Goal: Task Accomplishment & Management: Complete application form

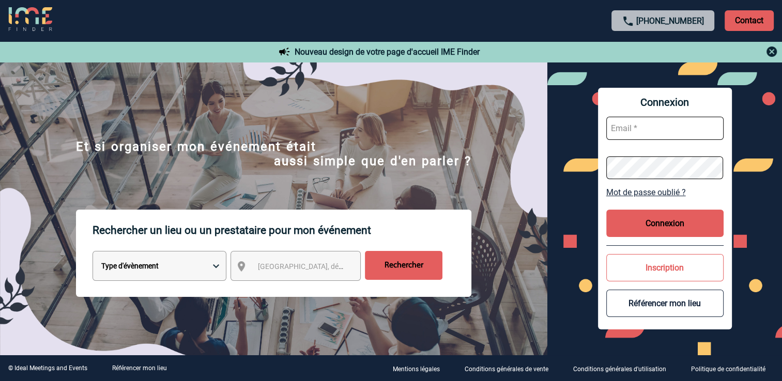
type input "mgerard@ime-groupe.com"
click at [678, 226] on button "Connexion" at bounding box center [664, 223] width 117 height 27
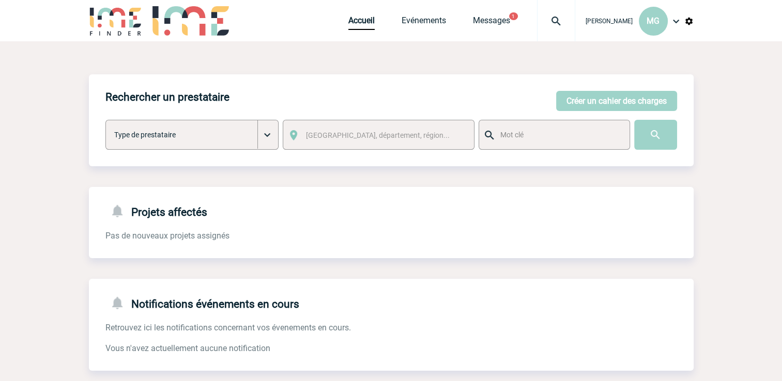
click at [518, 16] on button "1" at bounding box center [513, 16] width 9 height 8
click at [506, 13] on div "Accueil Evénements Messages 1 Projet, client Projet, client" at bounding box center [461, 20] width 227 height 41
click at [515, 18] on button "1" at bounding box center [513, 16] width 9 height 8
click at [518, 15] on button "1" at bounding box center [513, 16] width 9 height 8
click at [518, 16] on button "1" at bounding box center [513, 16] width 9 height 8
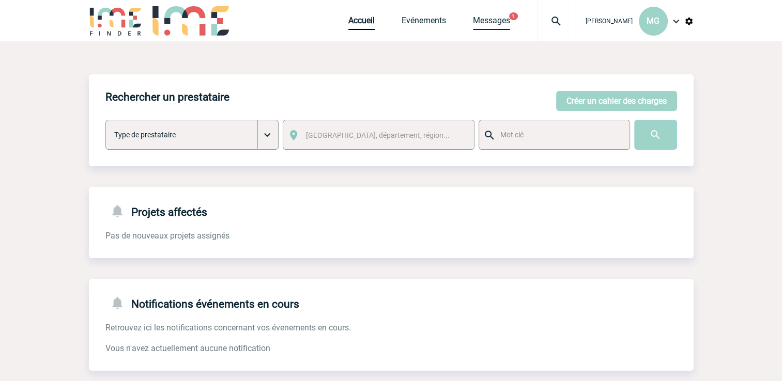
click at [502, 28] on link "Messages" at bounding box center [491, 23] width 37 height 14
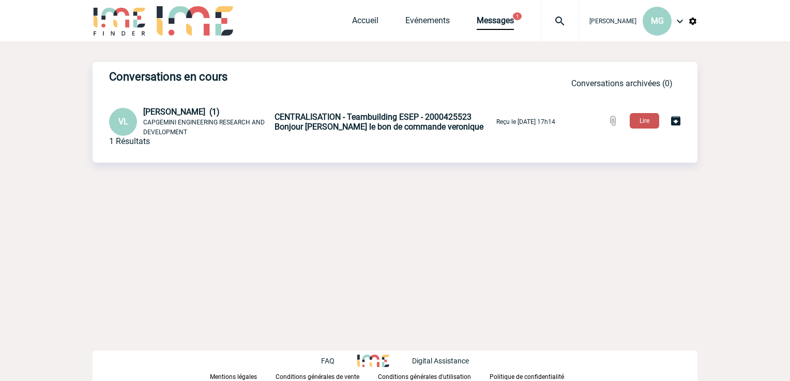
click at [642, 121] on button "Lire" at bounding box center [643, 121] width 29 height 16
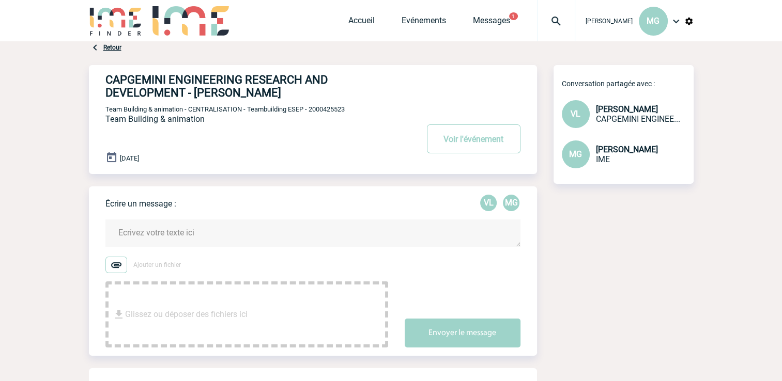
click at [381, 21] on span "Accueil" at bounding box center [374, 21] width 53 height 10
click at [364, 22] on link "Accueil" at bounding box center [361, 23] width 26 height 14
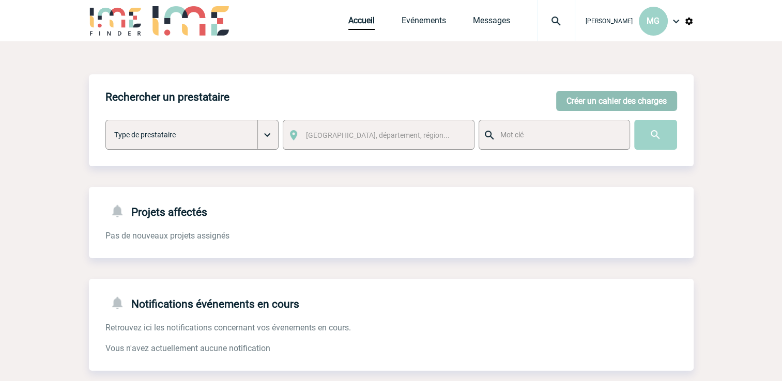
click at [642, 96] on button "Créer un cahier des charges" at bounding box center [616, 101] width 121 height 20
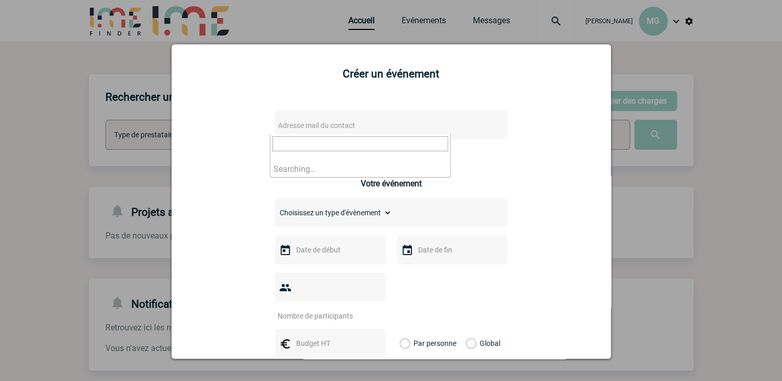
click at [313, 121] on span "Adresse mail du contact" at bounding box center [364, 125] width 181 height 14
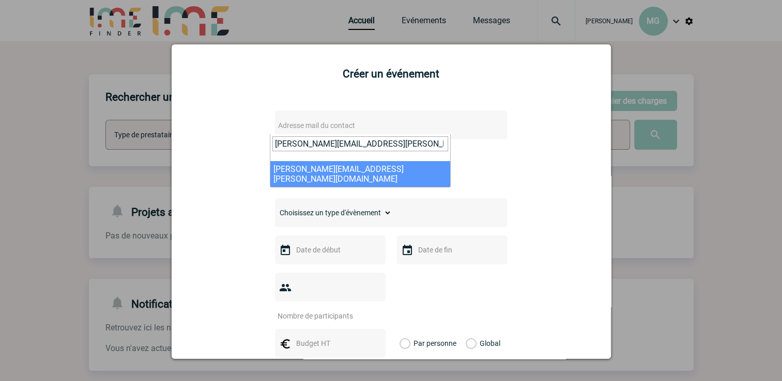
type input "[PERSON_NAME][EMAIL_ADDRESS][PERSON_NAME][DOMAIN_NAME]"
select select "133091"
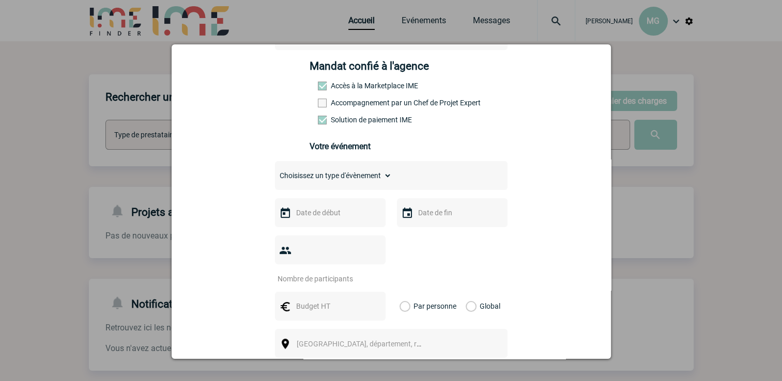
scroll to position [155, 0]
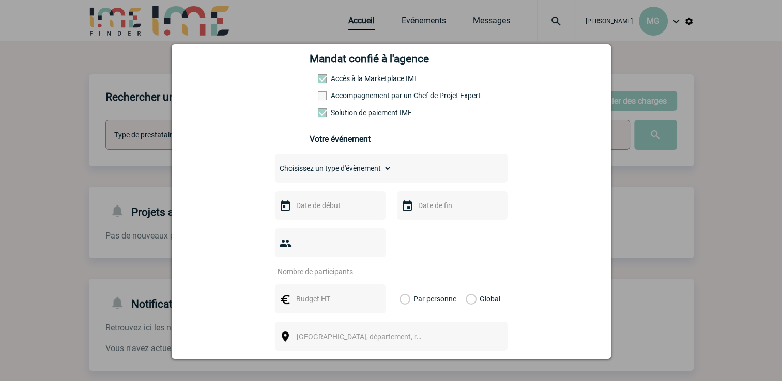
click at [318, 100] on span at bounding box center [322, 95] width 9 height 9
click at [0, 0] on input "Accompagnement par un Chef de Projet Expert" at bounding box center [0, 0] width 0 height 0
click at [386, 173] on select "Choisissez un type d'évènement Séminaire avec nuitée Séminaire sans nuitée Repa…" at bounding box center [333, 168] width 117 height 14
select select "3"
click at [275, 164] on select "Choisissez un type d'évènement Séminaire avec nuitée Séminaire sans nuitée Repa…" at bounding box center [333, 168] width 117 height 14
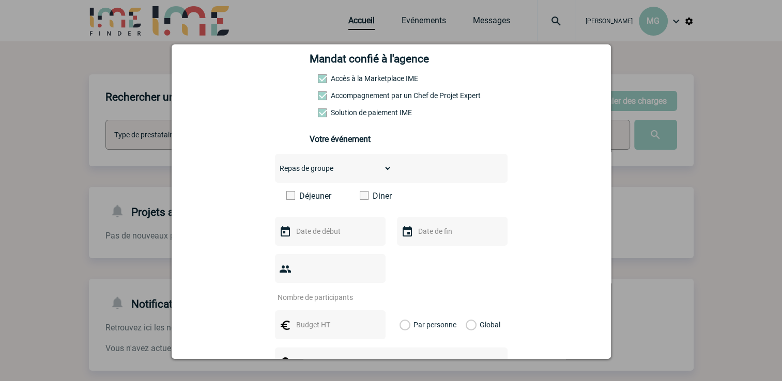
drag, startPoint x: 369, startPoint y: 199, endPoint x: 428, endPoint y: 202, distance: 58.4
click at [370, 199] on label "Diner" at bounding box center [389, 196] width 59 height 10
click at [0, 0] on input "Diner" at bounding box center [0, 0] width 0 height 0
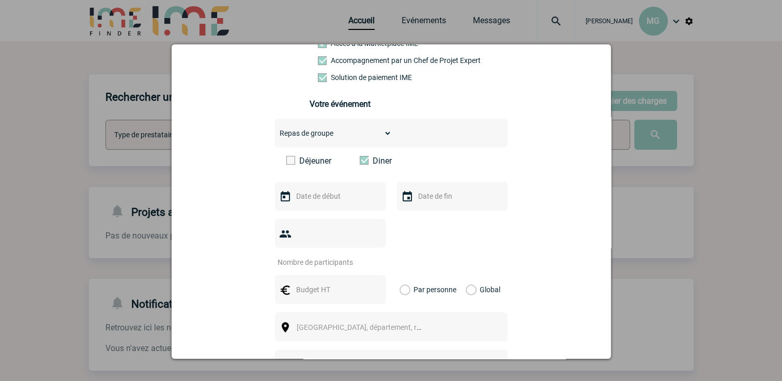
scroll to position [207, 0]
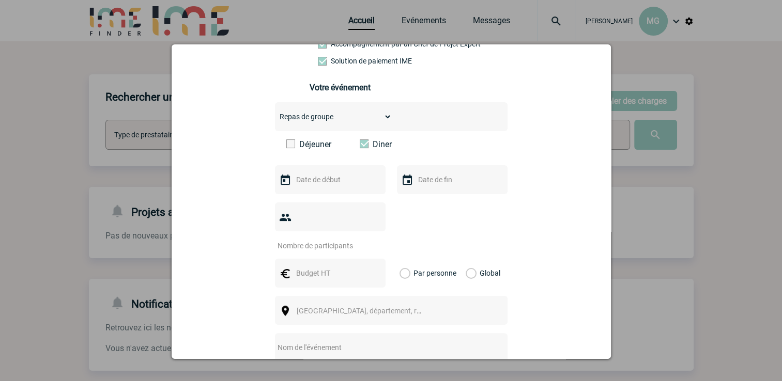
click at [370, 123] on select "Choisissez un type d'évènement Séminaire avec nuitée Séminaire sans nuitée Repa…" at bounding box center [333, 117] width 117 height 14
click at [374, 122] on select "Choisissez un type d'évènement Séminaire avec nuitée Séminaire sans nuitée Repa…" at bounding box center [333, 117] width 117 height 14
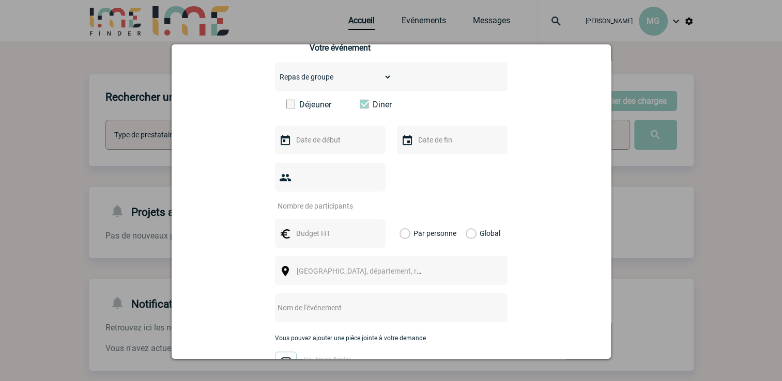
scroll to position [258, 0]
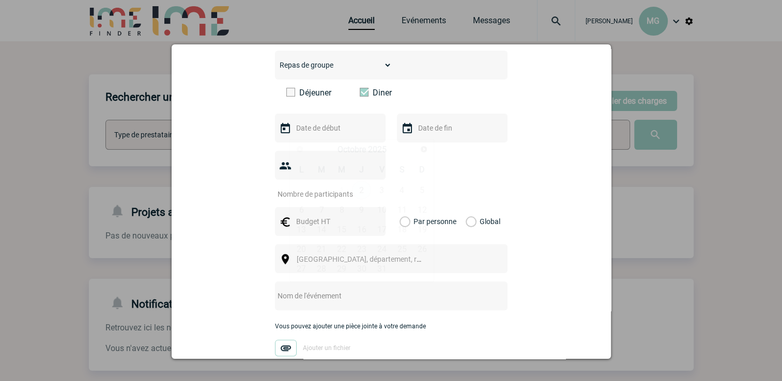
click at [329, 135] on input "text" at bounding box center [328, 127] width 71 height 13
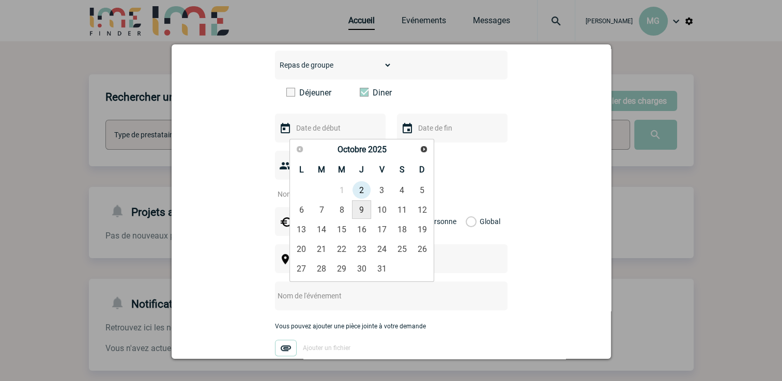
click at [354, 208] on link "9" at bounding box center [361, 209] width 19 height 19
type input "[DATE]"
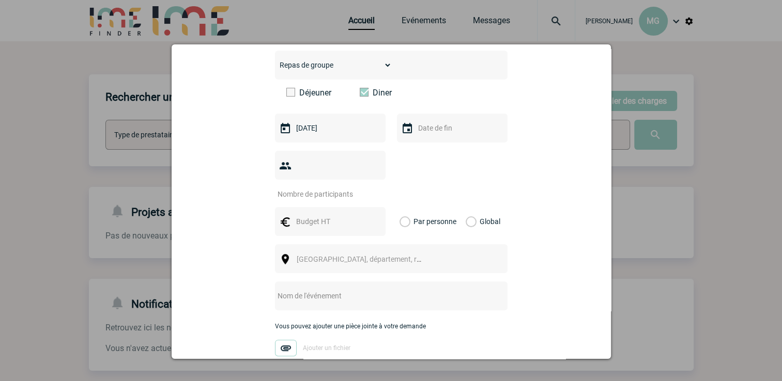
drag, startPoint x: 440, startPoint y: 136, endPoint x: 446, endPoint y: 133, distance: 6.9
click at [440, 135] on input "text" at bounding box center [450, 127] width 71 height 13
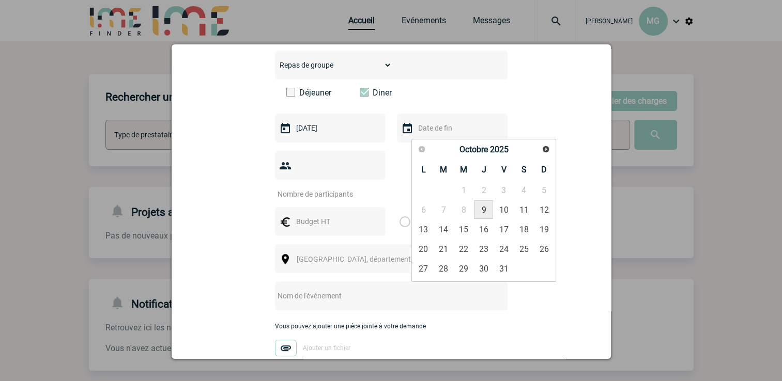
click at [484, 210] on link "9" at bounding box center [483, 209] width 19 height 19
type input "[DATE]"
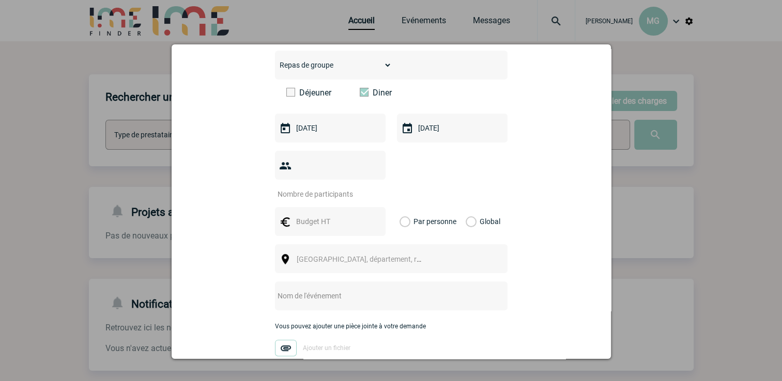
click at [339, 188] on input "number" at bounding box center [323, 194] width 97 height 13
click at [372, 188] on input "1" at bounding box center [323, 194] width 97 height 13
click at [372, 188] on input "2" at bounding box center [323, 194] width 97 height 13
click at [372, 188] on input "3" at bounding box center [323, 194] width 97 height 13
click at [372, 188] on input "4" at bounding box center [323, 194] width 97 height 13
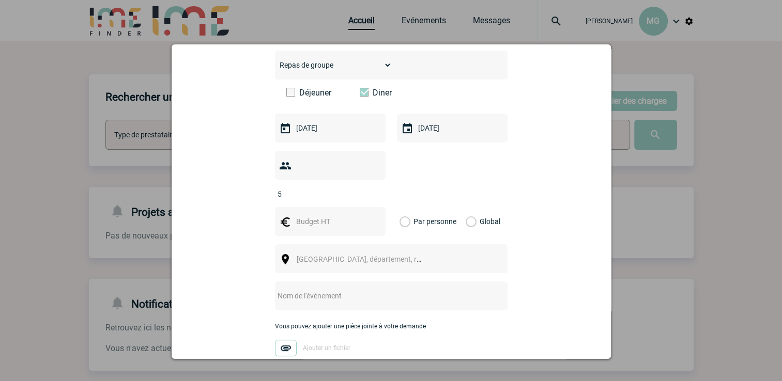
click at [372, 188] on input "5" at bounding box center [323, 194] width 97 height 13
click at [372, 188] on input "6" at bounding box center [323, 194] width 97 height 13
click at [372, 188] on input "7" at bounding box center [323, 194] width 97 height 13
type input "6"
click at [372, 188] on input "6" at bounding box center [323, 194] width 97 height 13
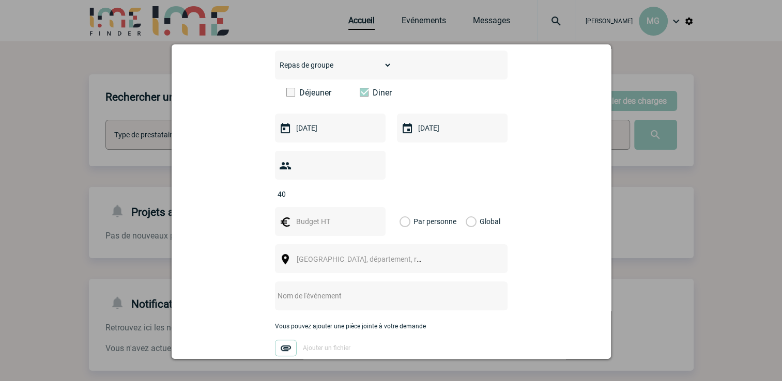
type input "40"
click at [337, 215] on input "text" at bounding box center [328, 221] width 71 height 13
type input "1153"
click at [473, 207] on div "Global" at bounding box center [481, 221] width 35 height 29
click at [467, 208] on label "Global" at bounding box center [469, 221] width 7 height 29
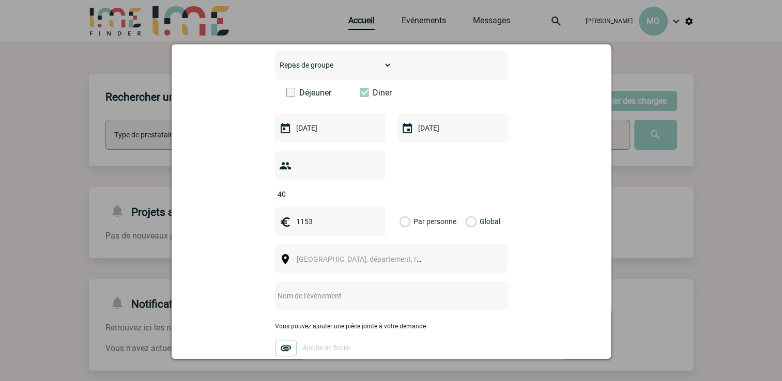
click at [0, 0] on input "Global" at bounding box center [0, 0] width 0 height 0
click at [353, 255] on span "[GEOGRAPHIC_DATA], département, région..." at bounding box center [369, 259] width 144 height 8
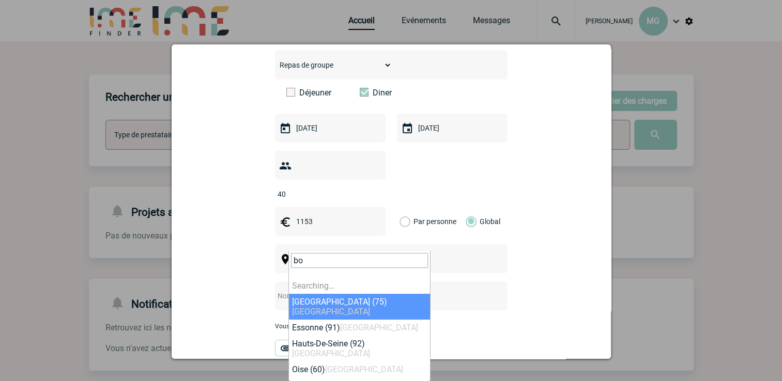
type input "bou"
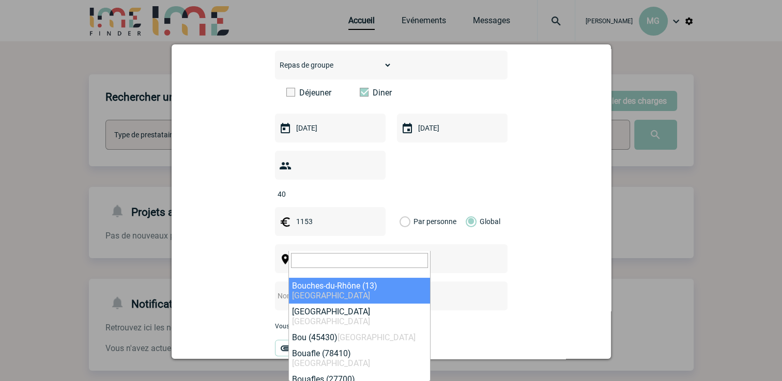
click at [356, 252] on span "[GEOGRAPHIC_DATA], département, région..." at bounding box center [363, 259] width 142 height 14
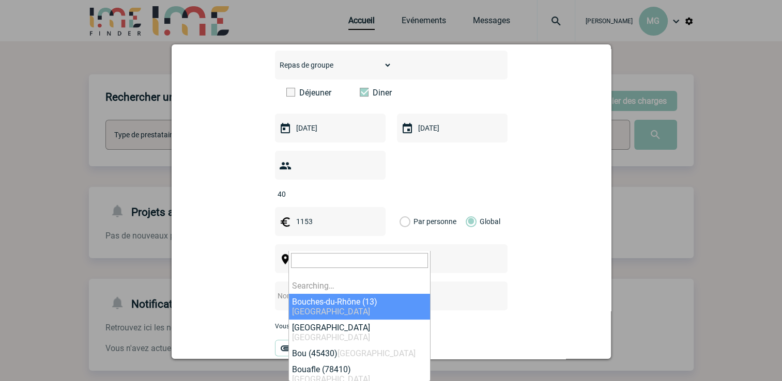
click at [364, 255] on span "[GEOGRAPHIC_DATA], département, région..." at bounding box center [369, 259] width 144 height 8
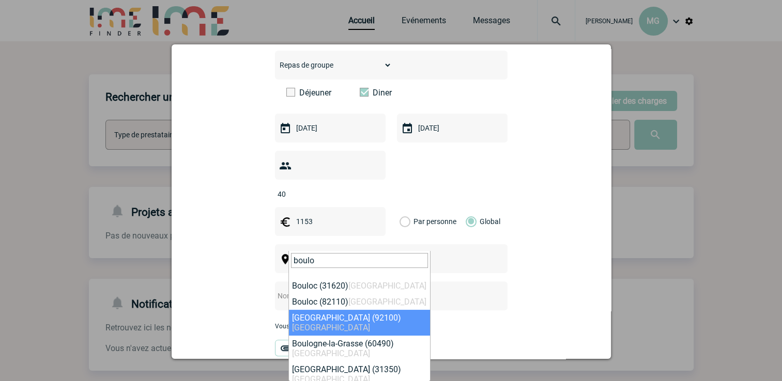
type input "boulo"
select select "30"
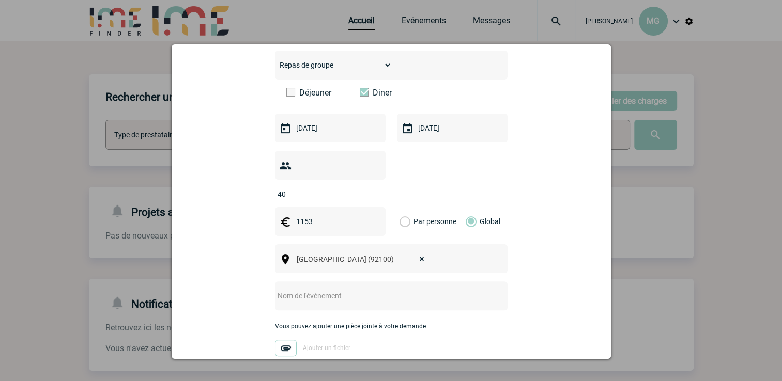
click at [302, 289] on input "text" at bounding box center [377, 295] width 205 height 13
click at [331, 289] on input "text" at bounding box center [377, 295] width 205 height 13
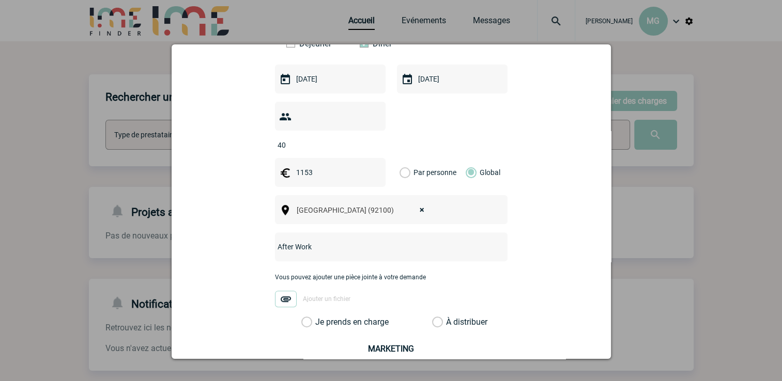
scroll to position [411, 0]
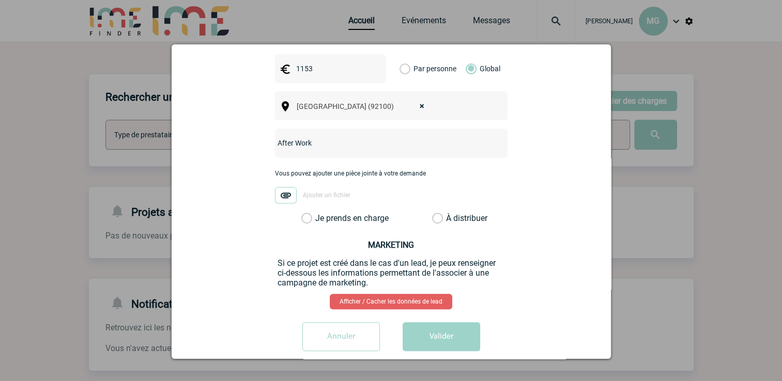
type input "After Work"
click at [319, 213] on label "Je prends en charge" at bounding box center [310, 218] width 18 height 10
click at [0, 0] on input "Je prends en charge" at bounding box center [0, 0] width 0 height 0
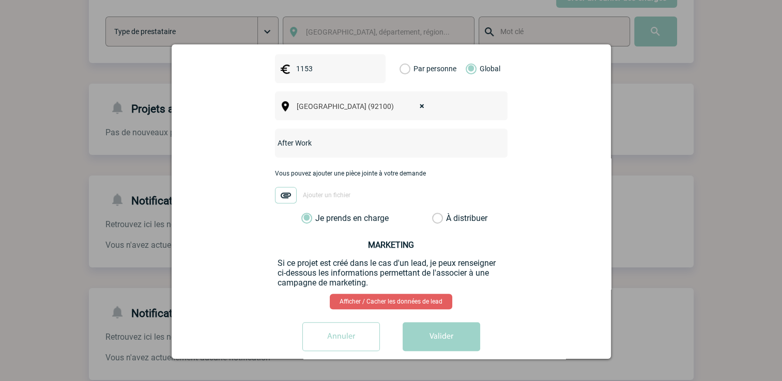
click at [453, 333] on button "Valider" at bounding box center [442, 336] width 78 height 29
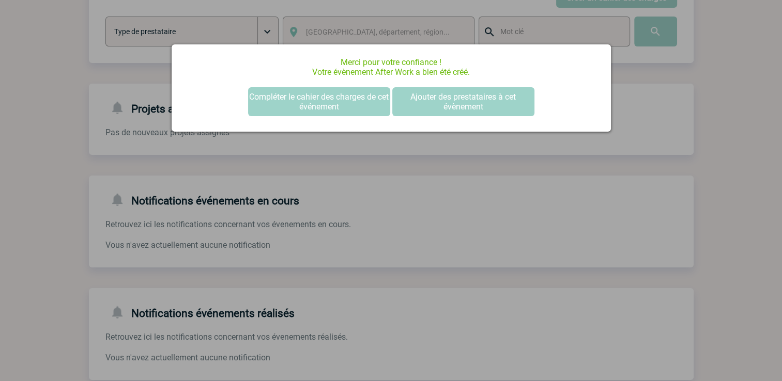
scroll to position [0, 0]
click at [350, 96] on button "Compléter le cahier des charges de cet événement" at bounding box center [319, 101] width 142 height 29
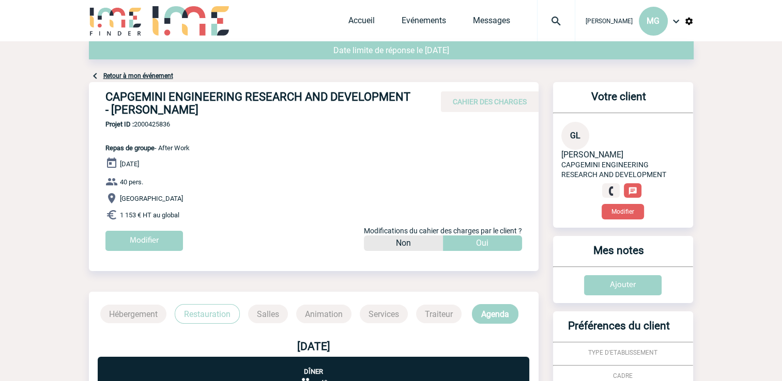
drag, startPoint x: 97, startPoint y: 96, endPoint x: 217, endPoint y: 121, distance: 122.0
click at [217, 120] on div "CAPGEMINI ENGINEERING RESEARCH AND DEVELOPMENT - Grégory LEMAHIEU CAHIER DES CH…" at bounding box center [314, 101] width 450 height 38
drag, startPoint x: 217, startPoint y: 121, endPoint x: 178, endPoint y: 105, distance: 41.9
copy h4 "CAPGEMINI ENGINEERING RESEARCH AND DEVELOPMENT - Grégory LEMAHIEU"
click at [142, 125] on span "Projet ID : 2000425836" at bounding box center [147, 124] width 84 height 8
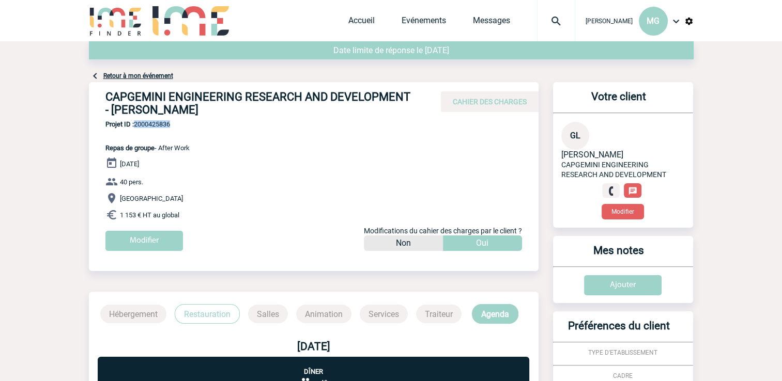
click at [142, 125] on span "Projet ID : 2000425836" at bounding box center [147, 124] width 84 height 8
copy span "2000425836"
